Goal: Transaction & Acquisition: Purchase product/service

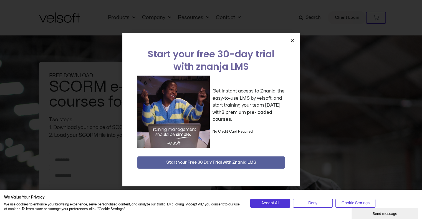
click at [293, 40] on icon "Close" at bounding box center [292, 41] width 4 height 4
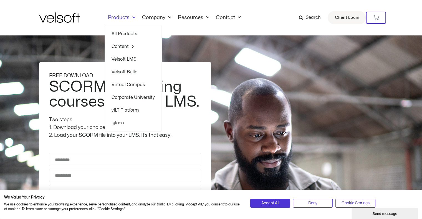
click at [130, 15] on span "Menu" at bounding box center [133, 17] width 6 height 9
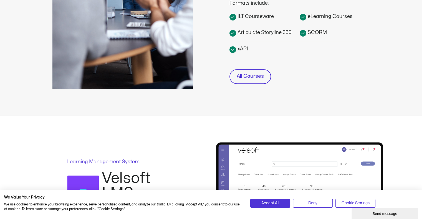
scroll to position [166, 0]
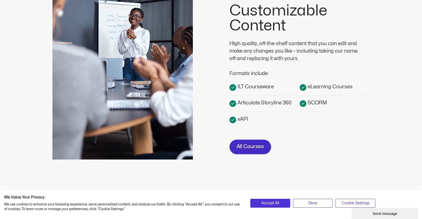
click at [252, 150] on span "All Courses" at bounding box center [250, 147] width 27 height 8
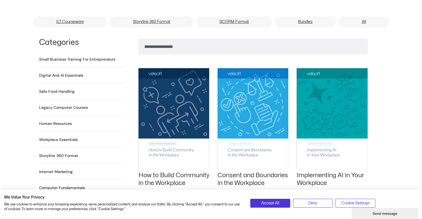
scroll to position [388, 0]
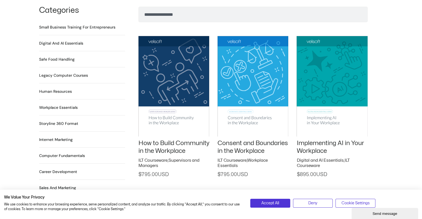
click at [59, 88] on li "Human Resources 64 Products" at bounding box center [82, 94] width 86 height 12
click at [60, 89] on h2 "Human Resources 64 Products" at bounding box center [55, 92] width 33 height 6
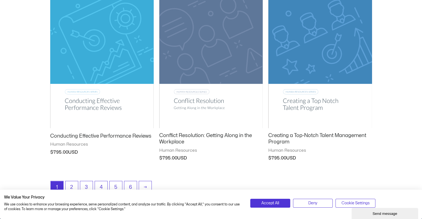
scroll to position [694, 0]
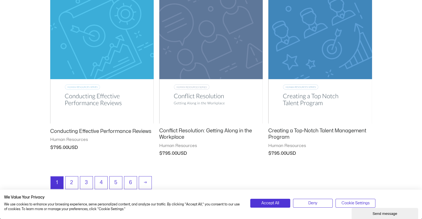
click at [204, 64] on img at bounding box center [211, 50] width 104 height 147
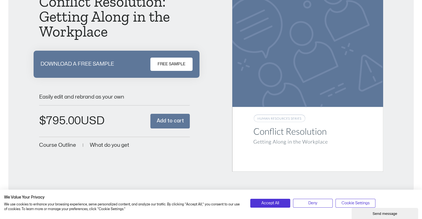
scroll to position [111, 0]
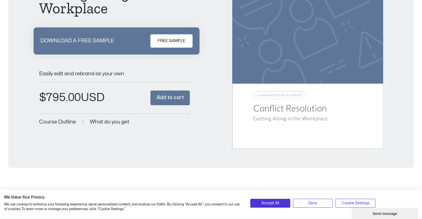
click at [112, 122] on span "What do you get" at bounding box center [109, 122] width 39 height 5
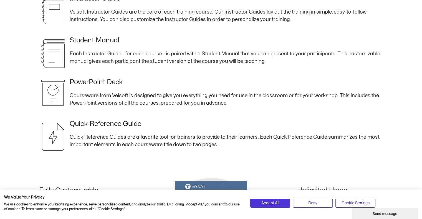
scroll to position [317, 0]
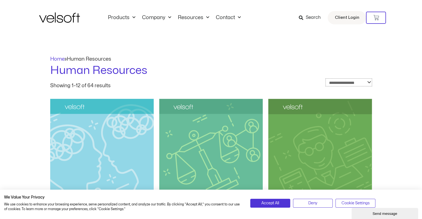
click at [332, 79] on select "**********" at bounding box center [349, 83] width 47 height 8
drag, startPoint x: 253, startPoint y: 72, endPoint x: 196, endPoint y: 54, distance: 59.8
click at [253, 71] on h1 "Human Resources" at bounding box center [211, 71] width 322 height 16
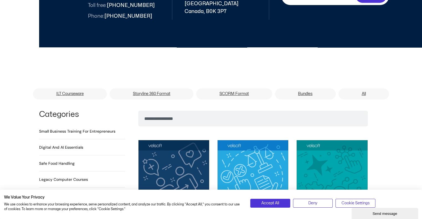
scroll to position [333, 0]
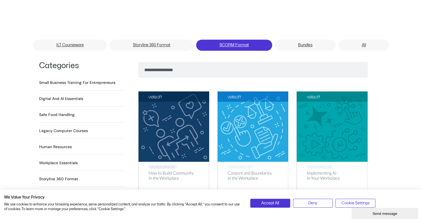
click at [239, 40] on link "SCORM Format" at bounding box center [234, 45] width 76 height 11
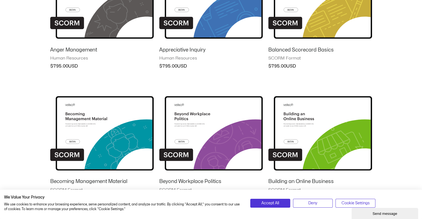
scroll to position [472, 0]
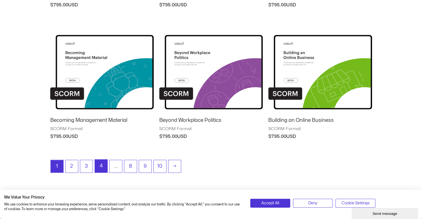
click at [99, 163] on link "4" at bounding box center [101, 166] width 12 height 13
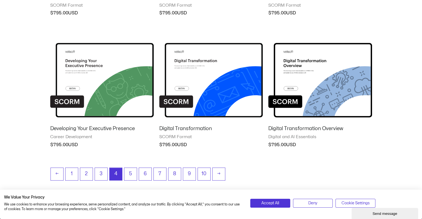
scroll to position [527, 0]
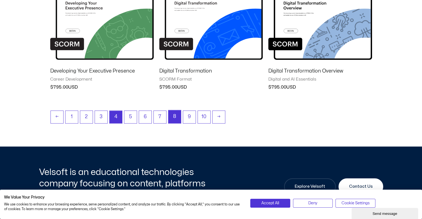
click at [175, 115] on link "8" at bounding box center [174, 116] width 12 height 13
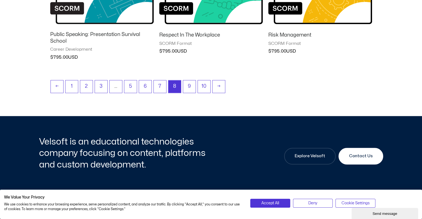
scroll to position [583, 0]
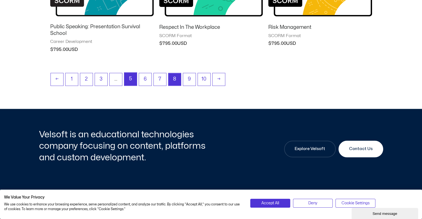
click at [129, 73] on link "5" at bounding box center [130, 79] width 12 height 13
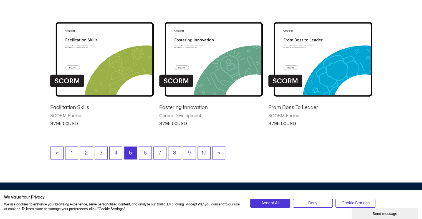
scroll to position [499, 0]
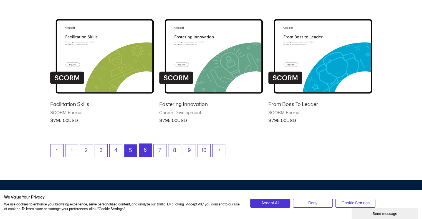
click at [147, 144] on link "6" at bounding box center [145, 150] width 12 height 13
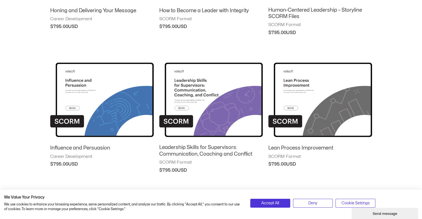
scroll to position [472, 0]
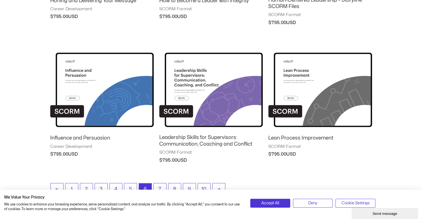
click at [197, 102] on img at bounding box center [211, 86] width 104 height 90
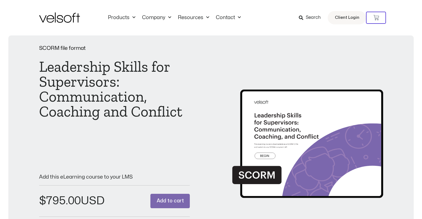
click at [201, 110] on div "SCORM file format Leadership Skills for Supervisors: Communication, Coaching an…" at bounding box center [211, 138] width 344 height 184
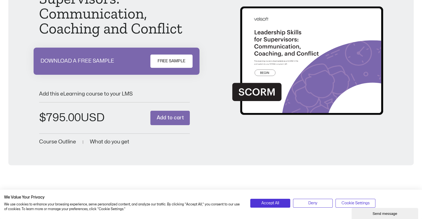
click at [70, 141] on span "Course Outline" at bounding box center [57, 142] width 37 height 5
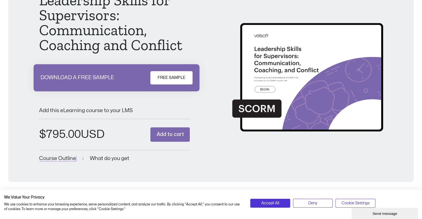
scroll to position [37, 0]
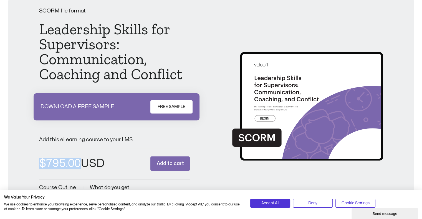
drag, startPoint x: 109, startPoint y: 170, endPoint x: 39, endPoint y: 160, distance: 70.5
click at [36, 155] on div "SCORM file format Leadership Skills for Supervisors: Communication, Coaching an…" at bounding box center [211, 100] width 394 height 184
click at [32, 162] on div "SCORM file format Leadership Skills for Supervisors: Communication, Coaching an…" at bounding box center [211, 100] width 394 height 184
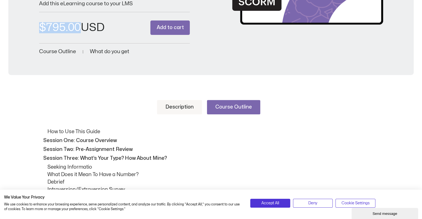
scroll to position [168, 0]
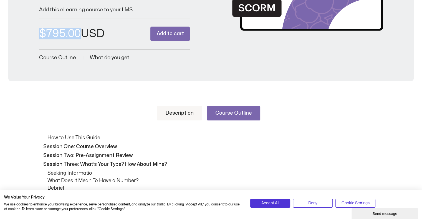
click at [187, 110] on link "Description" at bounding box center [179, 113] width 45 height 14
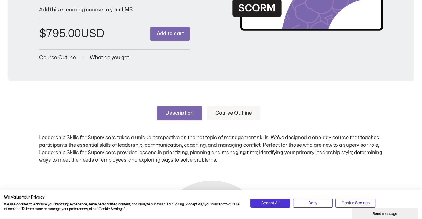
click at [233, 160] on p "Leadership Skills for Supervisors takes a unique perspective on the hot topic o…" at bounding box center [211, 149] width 344 height 30
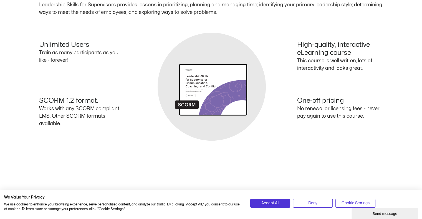
scroll to position [315, 0]
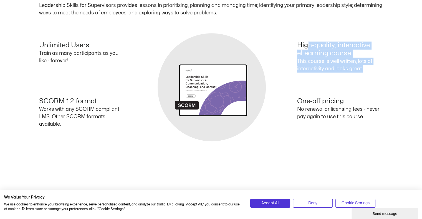
drag, startPoint x: 365, startPoint y: 65, endPoint x: 305, endPoint y: 45, distance: 64.0
click at [305, 45] on div "High-quality, interactive eLearning course This course is well written, lots of…" at bounding box center [297, 60] width 172 height 36
